Goal: Task Accomplishment & Management: Manage account settings

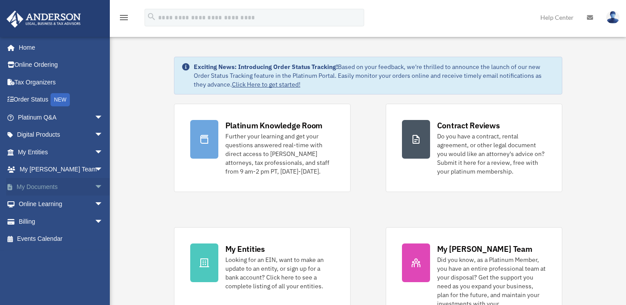
scroll to position [2, 0]
click at [42, 224] on link "Billing arrow_drop_down" at bounding box center [61, 222] width 110 height 18
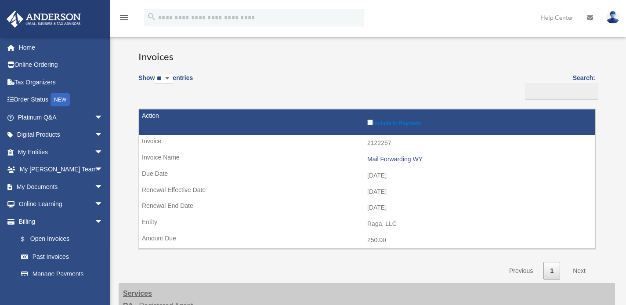
scroll to position [4, 0]
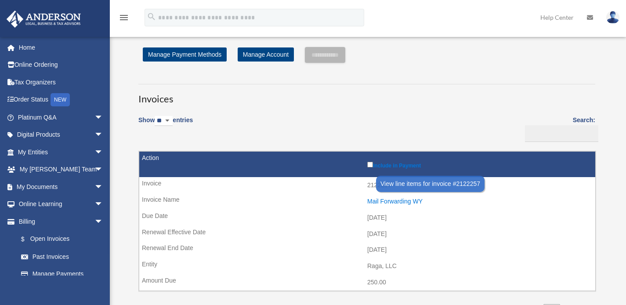
click at [396, 200] on div "Mail Forwarding WY" at bounding box center [479, 201] width 224 height 7
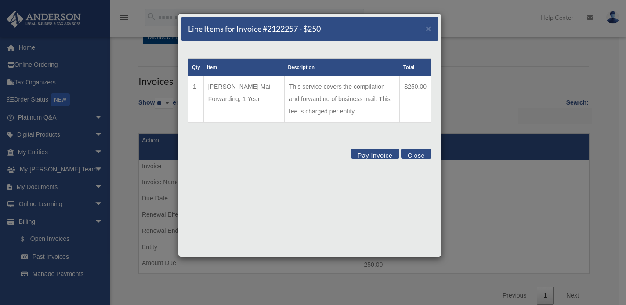
scroll to position [0, 0]
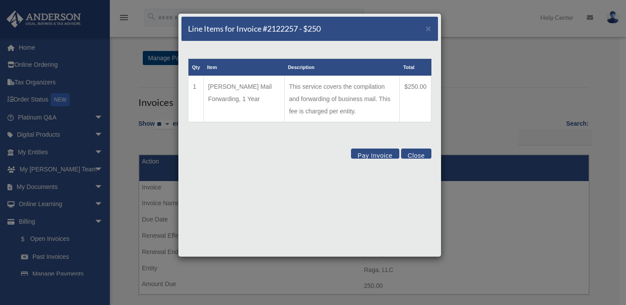
click at [420, 152] on button "Close" at bounding box center [416, 154] width 30 height 10
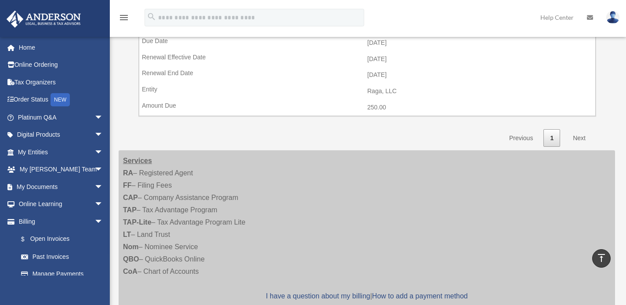
scroll to position [89, 0]
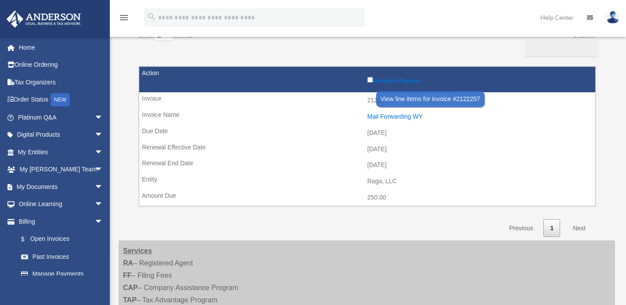
click at [401, 116] on div "Mail Forwarding WY" at bounding box center [479, 116] width 224 height 7
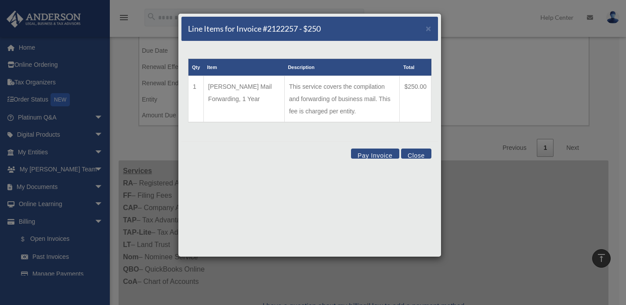
scroll to position [166, 0]
click at [335, 170] on div "Line Items for Invoice #2122257 - $250 × Qty Item Description Total 1 Anderson …" at bounding box center [310, 135] width 264 height 244
click at [432, 29] on div "Line Items for Invoice #2122257 - $250 ×" at bounding box center [310, 29] width 257 height 25
click at [428, 31] on span "×" at bounding box center [429, 28] width 6 height 10
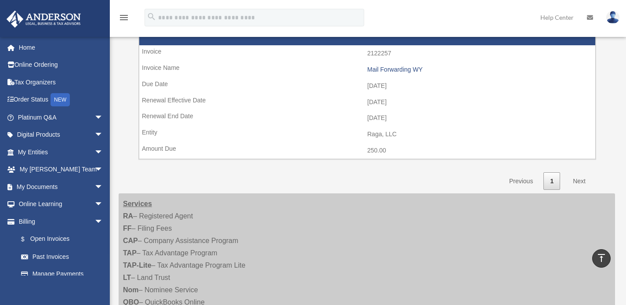
scroll to position [131, 0]
